Goal: Navigation & Orientation: Find specific page/section

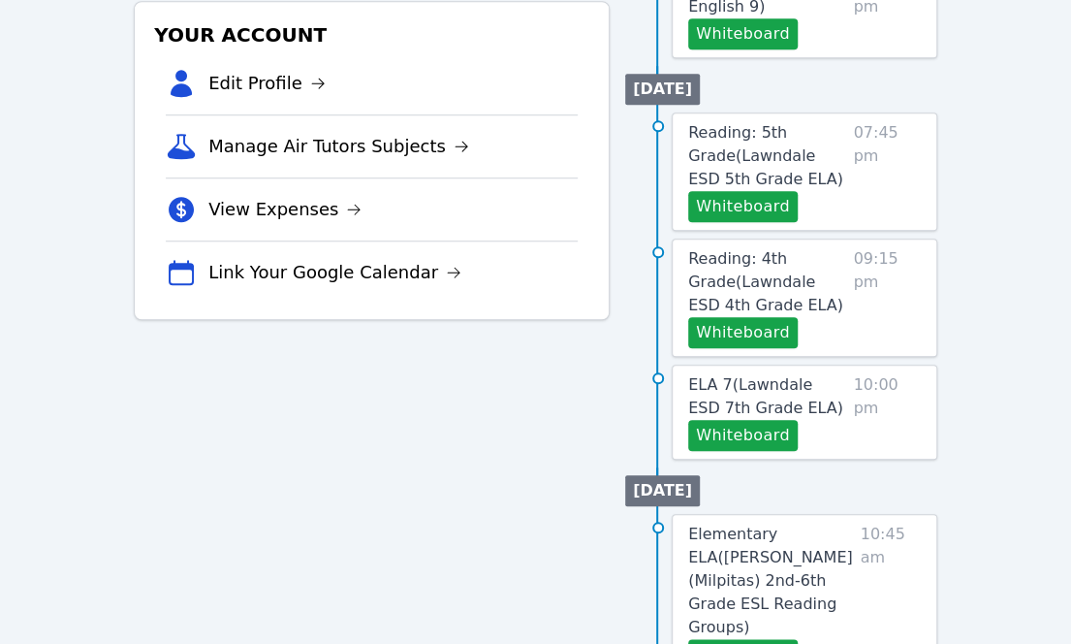
scroll to position [572, 0]
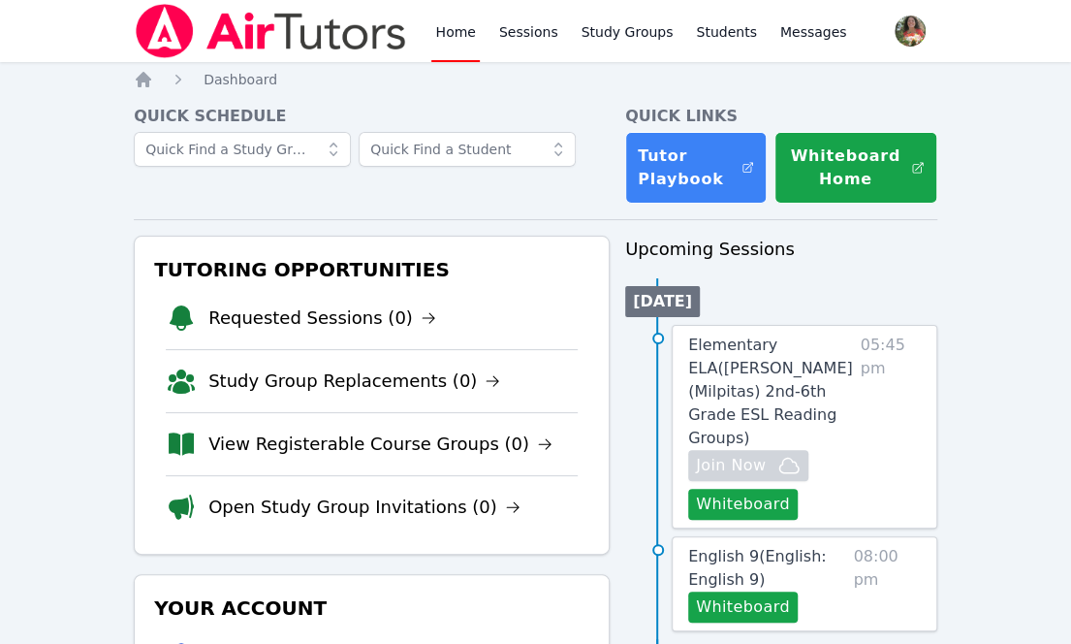
drag, startPoint x: 0, startPoint y: 0, endPoint x: 254, endPoint y: 190, distance: 317.2
click at [254, 190] on div "Quick Schedule" at bounding box center [372, 154] width 476 height 99
